Goal: Task Accomplishment & Management: Manage account settings

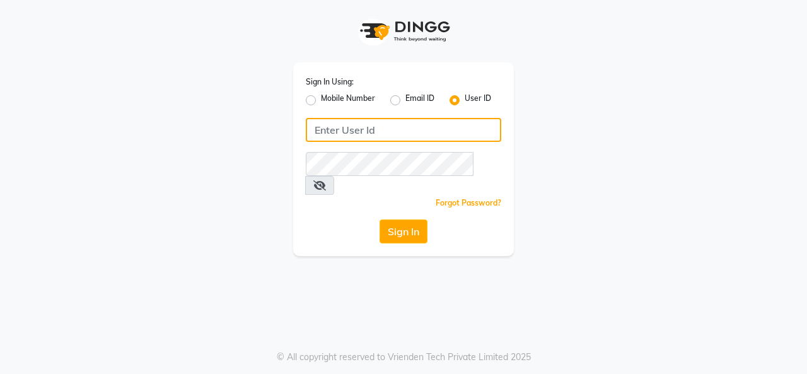
type input "belange"
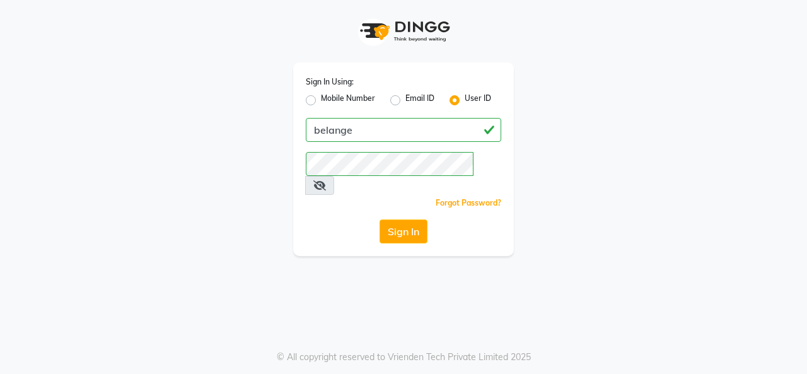
click at [326, 180] on icon at bounding box center [319, 185] width 13 height 10
click at [236, 187] on div "Sign In Using: Mobile Number Email ID User ID belange Remember me Forgot Passwo…" at bounding box center [403, 128] width 719 height 256
click at [400, 219] on button "Sign In" at bounding box center [404, 231] width 48 height 24
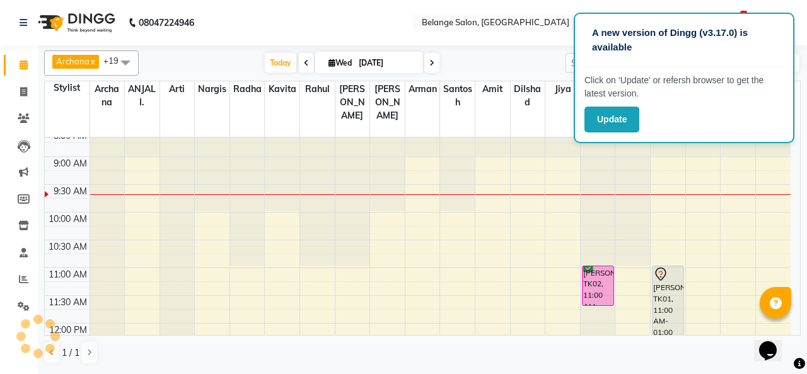
scroll to position [30, 0]
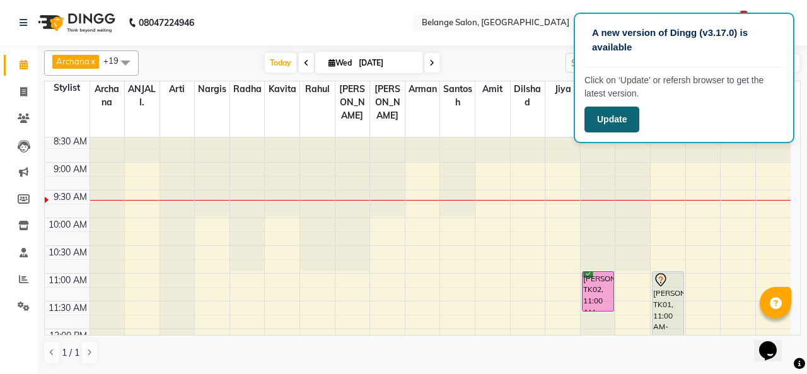
click at [633, 124] on button "Update" at bounding box center [612, 120] width 55 height 26
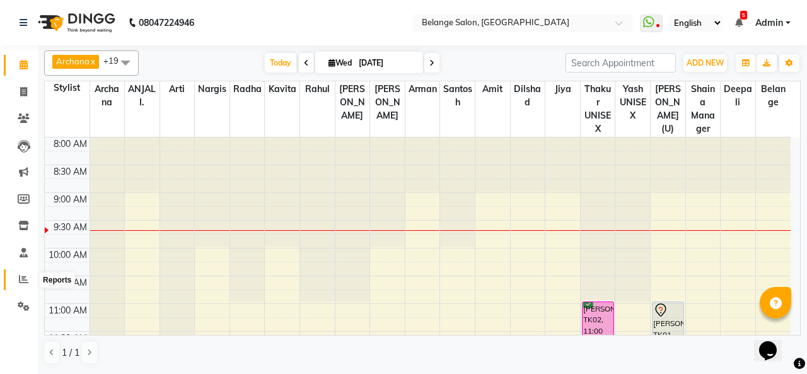
click at [23, 279] on icon at bounding box center [23, 278] width 9 height 9
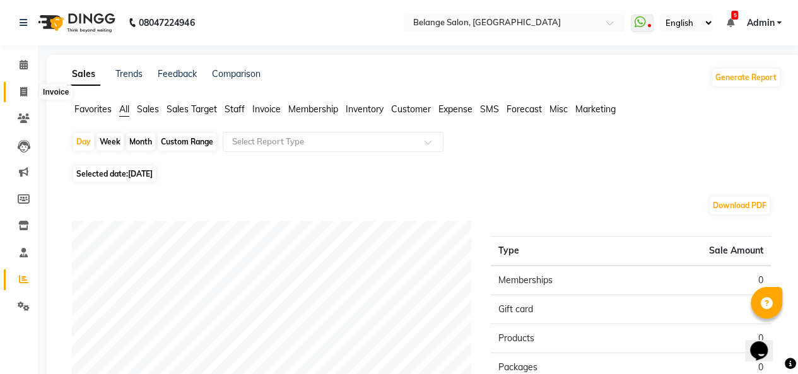
click at [23, 90] on icon at bounding box center [23, 91] width 7 height 9
select select "5076"
select select "service"
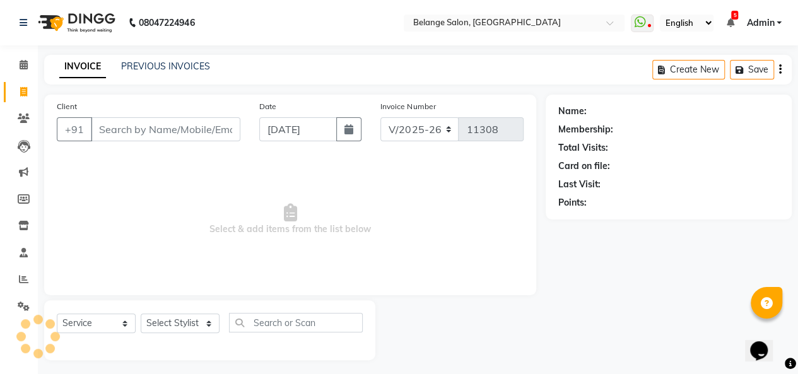
scroll to position [4, 0]
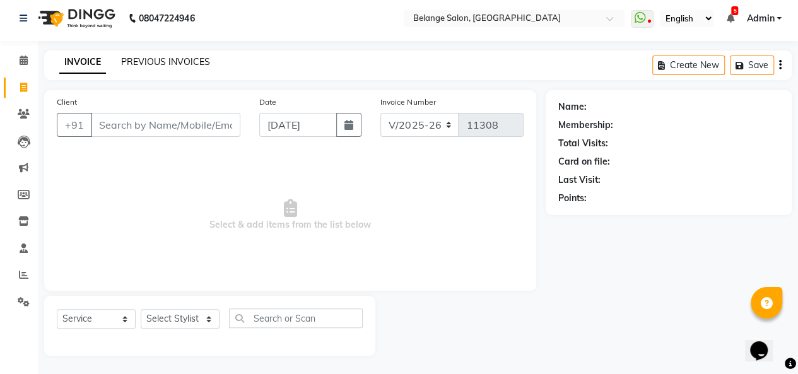
click at [138, 59] on link "PREVIOUS INVOICES" at bounding box center [165, 61] width 89 height 11
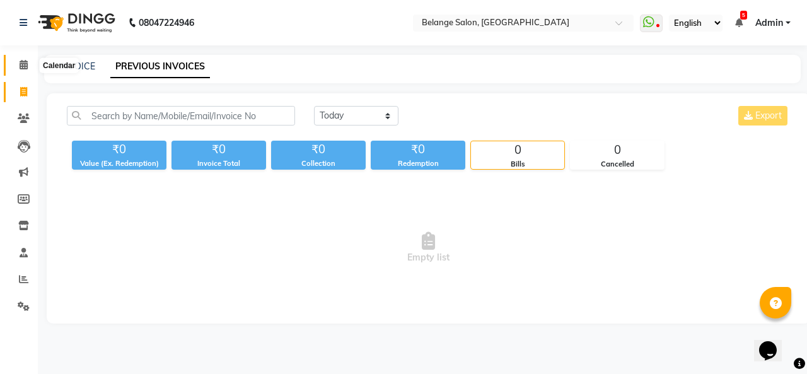
click at [21, 66] on icon at bounding box center [24, 64] width 8 height 9
